Goal: Task Accomplishment & Management: Manage account settings

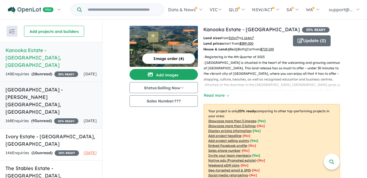
click at [62, 118] on div "168 Enquir ies ( 93 unread) 30 % READY" at bounding box center [41, 121] width 73 height 7
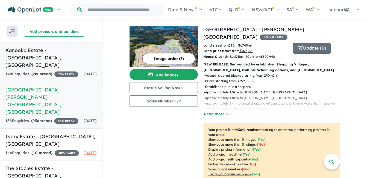
click at [62, 71] on div "148 Enquir ies ( 28 unread) 25 % READY" at bounding box center [41, 74] width 73 height 7
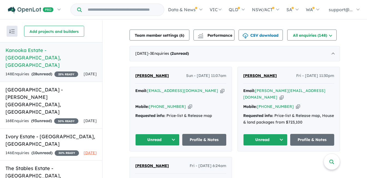
scroll to position [161, 0]
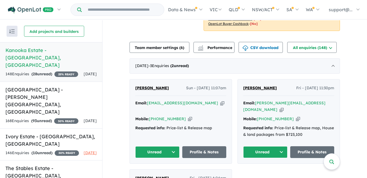
click at [284, 107] on icon "button" at bounding box center [282, 110] width 4 height 6
click at [296, 116] on icon "button" at bounding box center [298, 119] width 4 height 6
click at [263, 146] on button "Unread" at bounding box center [265, 152] width 44 height 12
click at [259, 171] on button "Assigned" at bounding box center [268, 177] width 48 height 13
click at [220, 104] on icon "button" at bounding box center [222, 103] width 4 height 6
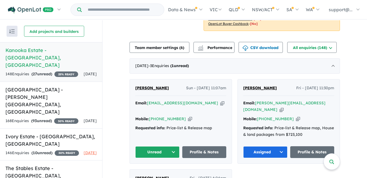
click at [188, 116] on icon "button" at bounding box center [190, 119] width 4 height 6
click at [164, 146] on button "Unread" at bounding box center [157, 152] width 44 height 12
click at [155, 171] on button "Assigned" at bounding box center [160, 177] width 48 height 13
click at [73, 118] on div "168 Enquir ies ( 93 unread) 30 % READY" at bounding box center [41, 121] width 73 height 7
